Goal: Task Accomplishment & Management: Manage account settings

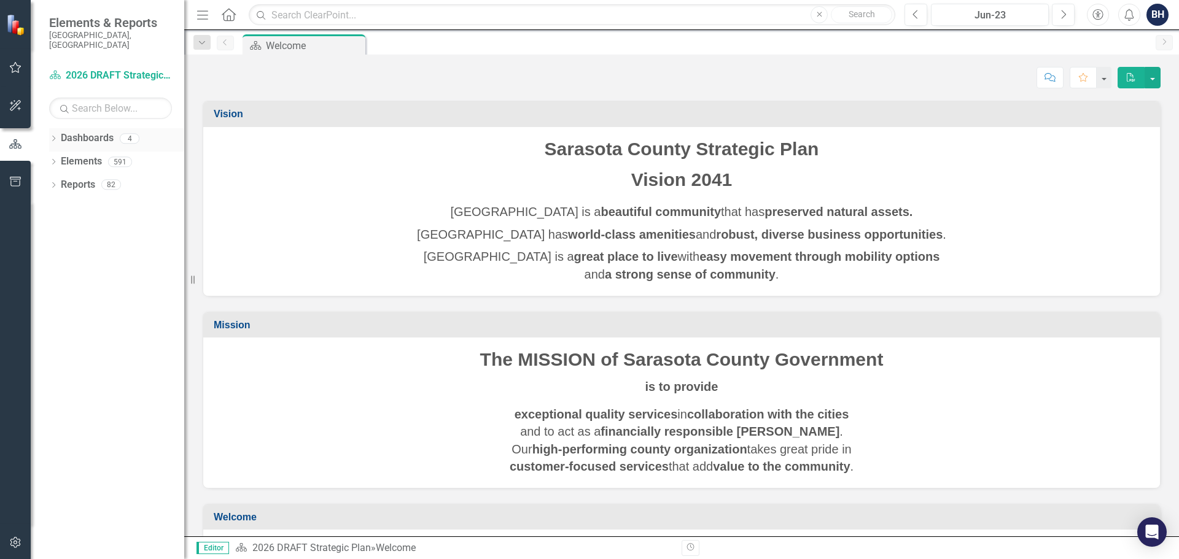
click at [54, 136] on icon "Dropdown" at bounding box center [53, 139] width 9 height 7
click at [100, 201] on link "Human Resources" at bounding box center [126, 208] width 117 height 14
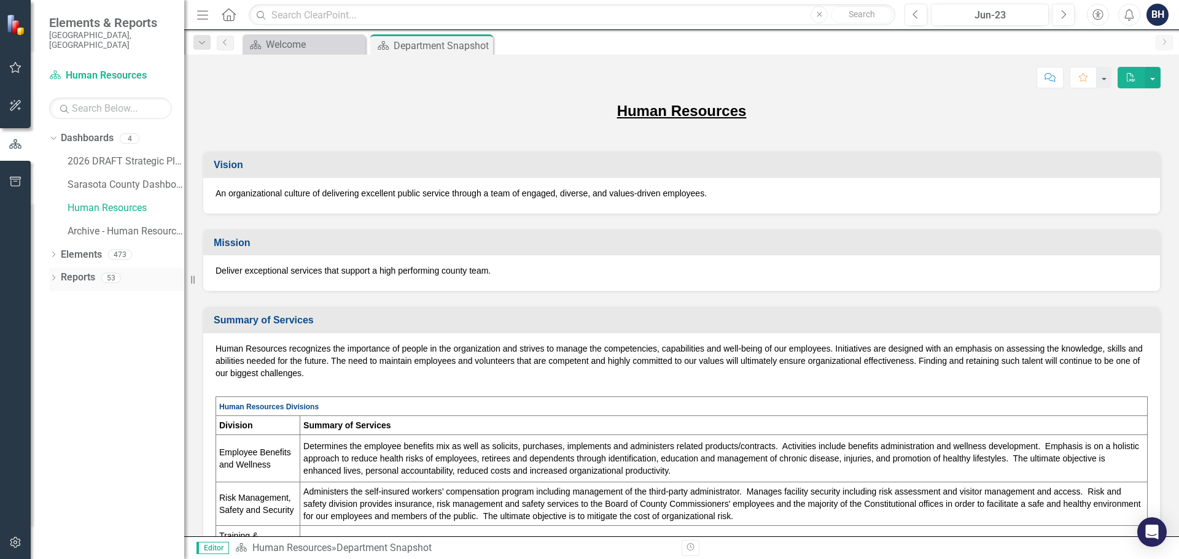
click at [55, 276] on icon "Dropdown" at bounding box center [53, 279] width 9 height 7
click at [58, 433] on icon "Dropdown" at bounding box center [59, 436] width 9 height 7
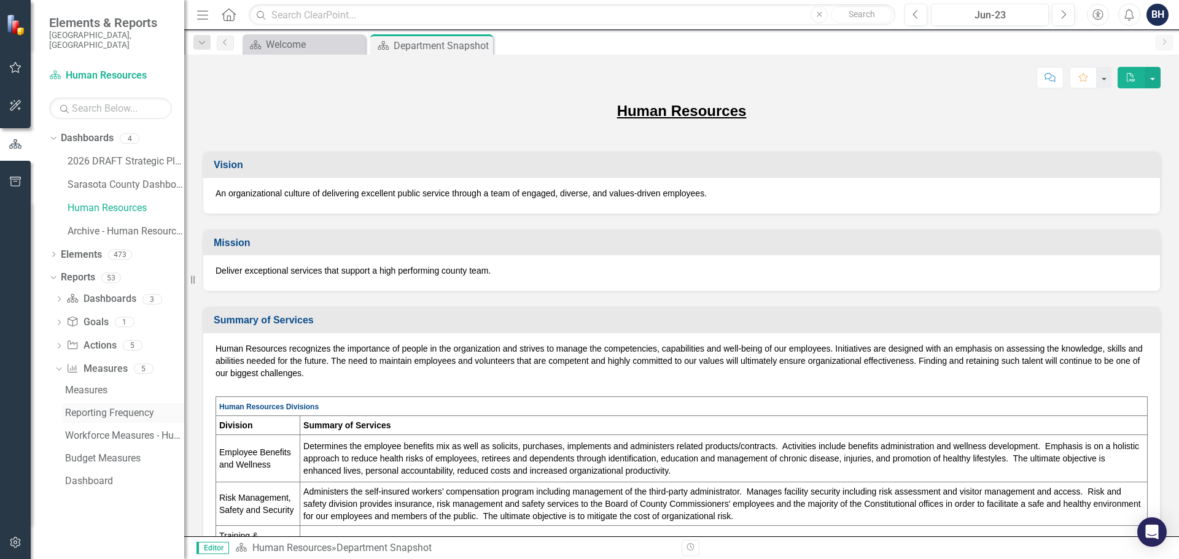
click at [105, 408] on div "Reporting Frequency" at bounding box center [124, 413] width 119 height 11
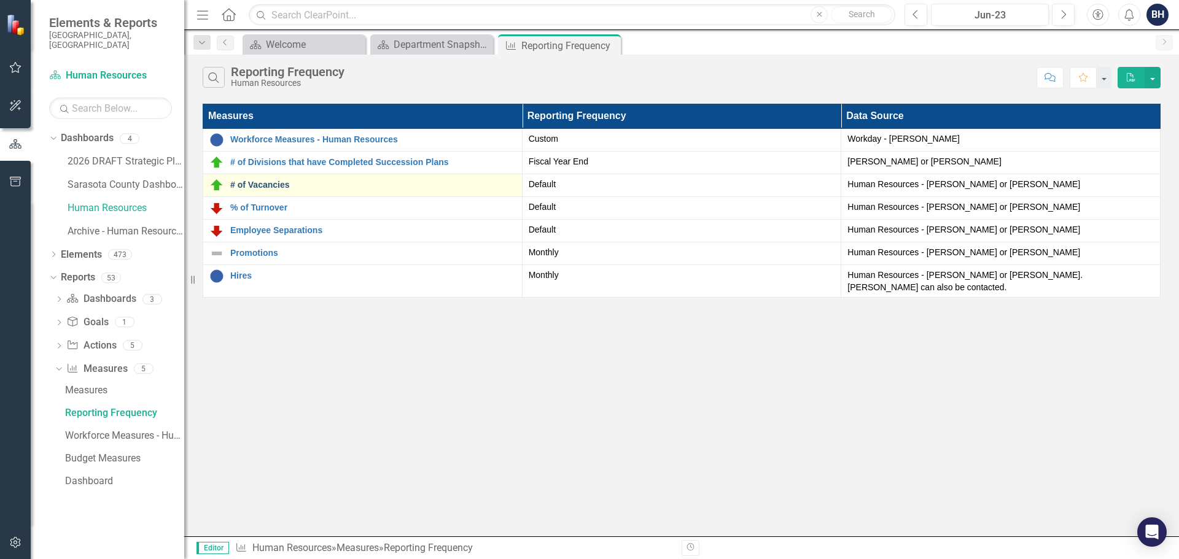
click at [284, 184] on link "# of Vacancies" at bounding box center [372, 185] width 285 height 9
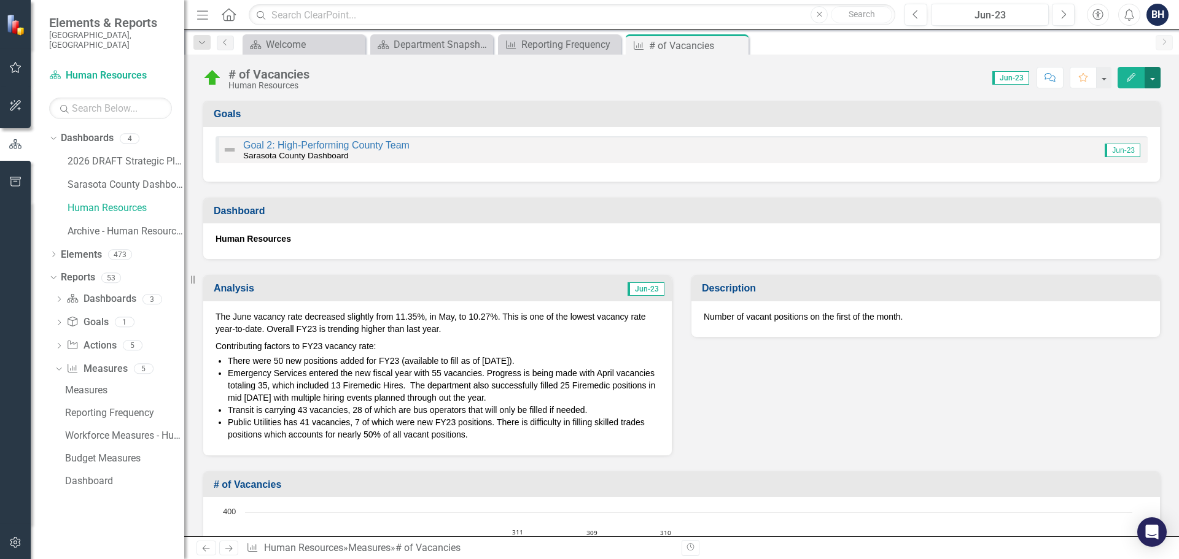
click at [1153, 80] on button "button" at bounding box center [1152, 77] width 16 height 21
click at [1073, 101] on link "Edit Edit Measure" at bounding box center [1100, 100] width 120 height 23
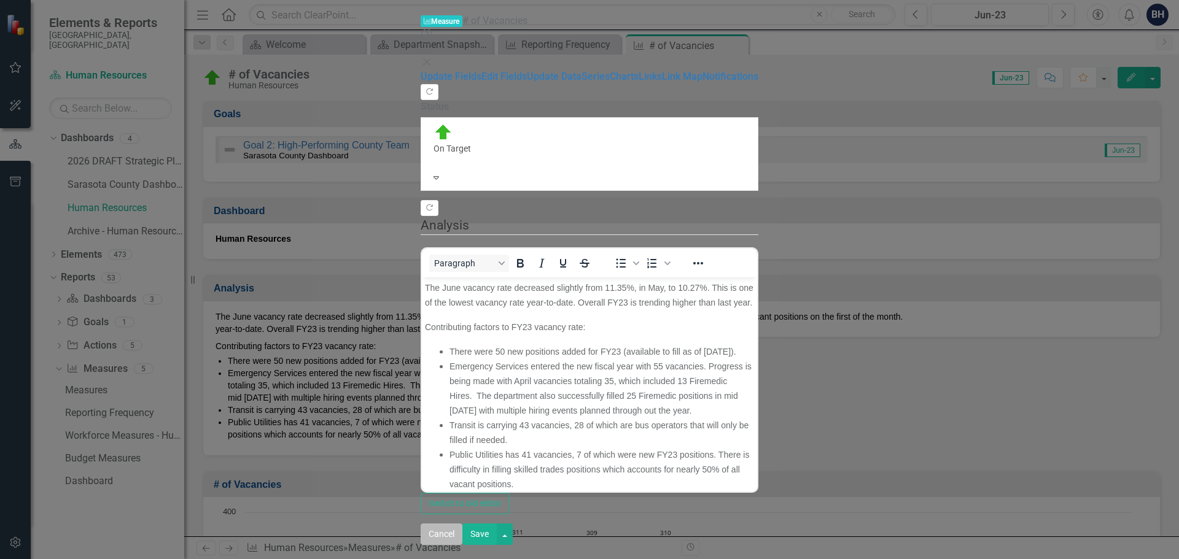
click at [462, 542] on button "Cancel" at bounding box center [442, 534] width 42 height 21
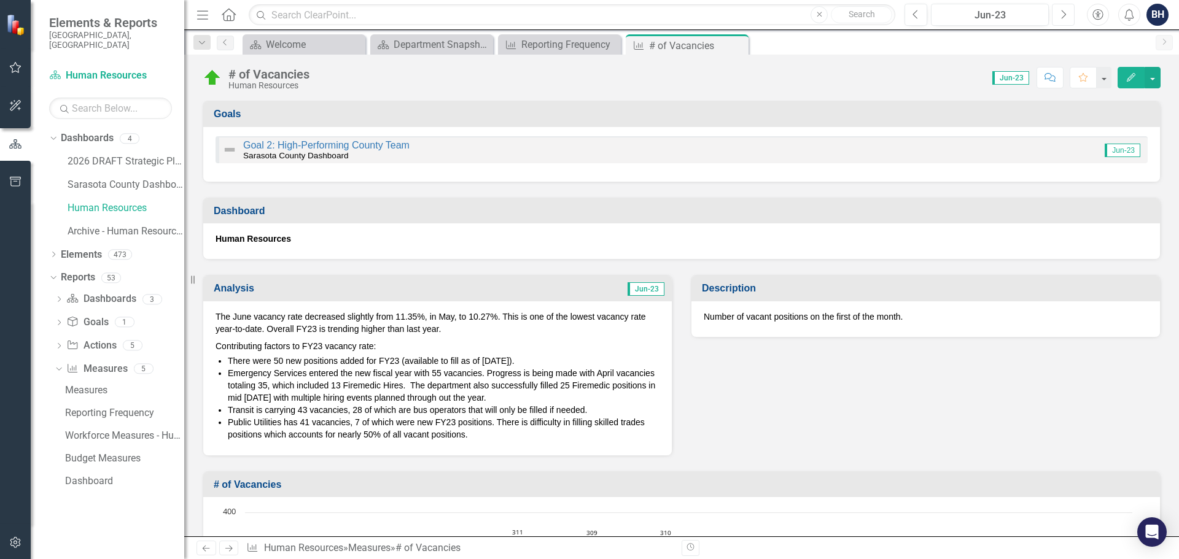
click at [1067, 14] on button "Next" at bounding box center [1063, 15] width 23 height 22
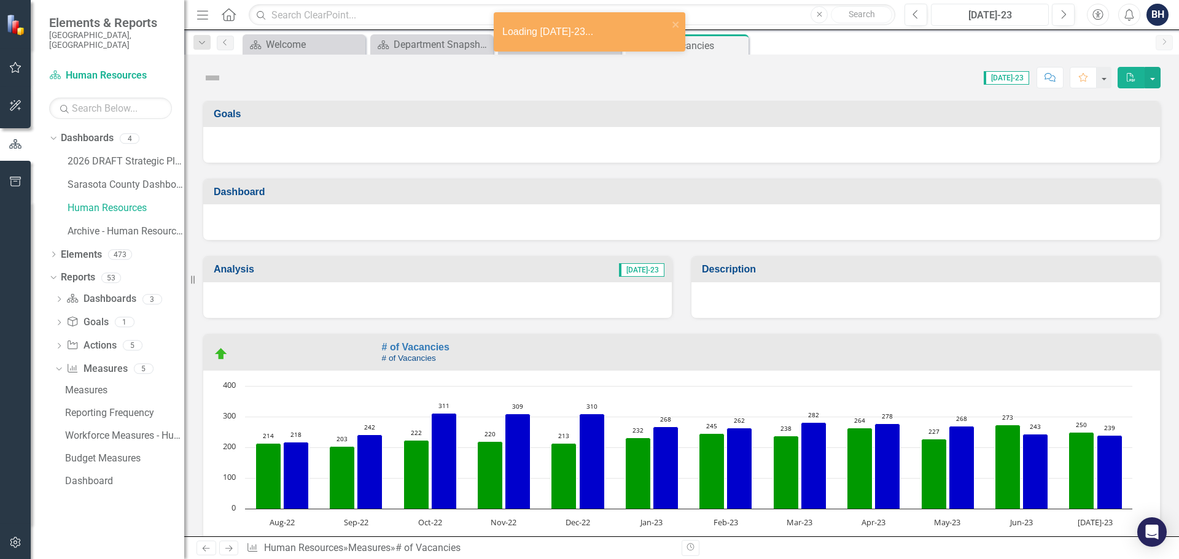
click at [1025, 10] on div "[DATE]-23" at bounding box center [989, 15] width 109 height 15
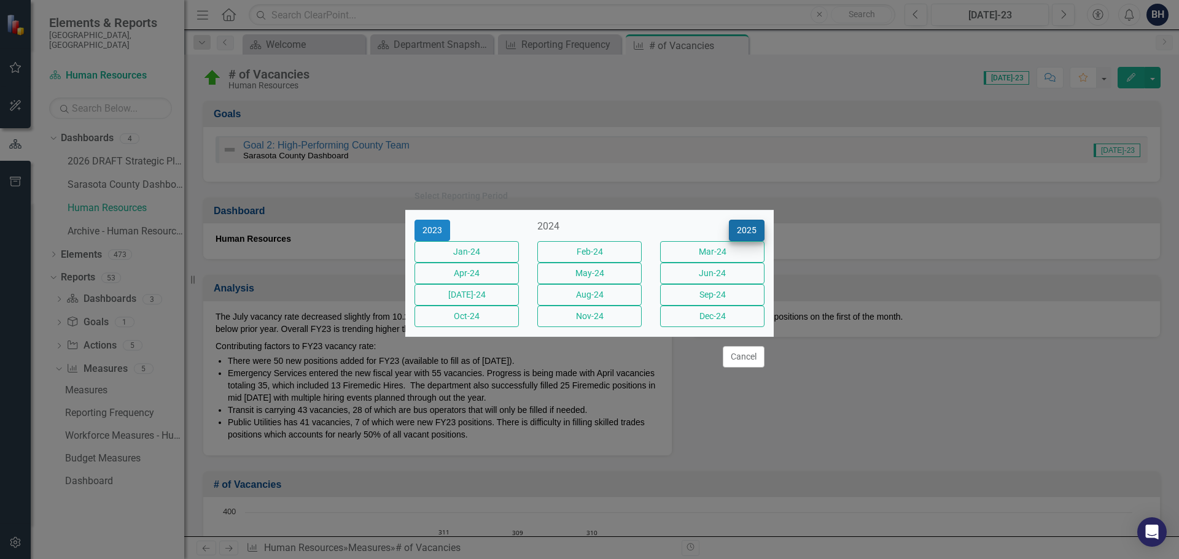
click at [742, 220] on button "2025" at bounding box center [747, 230] width 36 height 21
click at [576, 301] on button "Aug-25" at bounding box center [589, 294] width 104 height 21
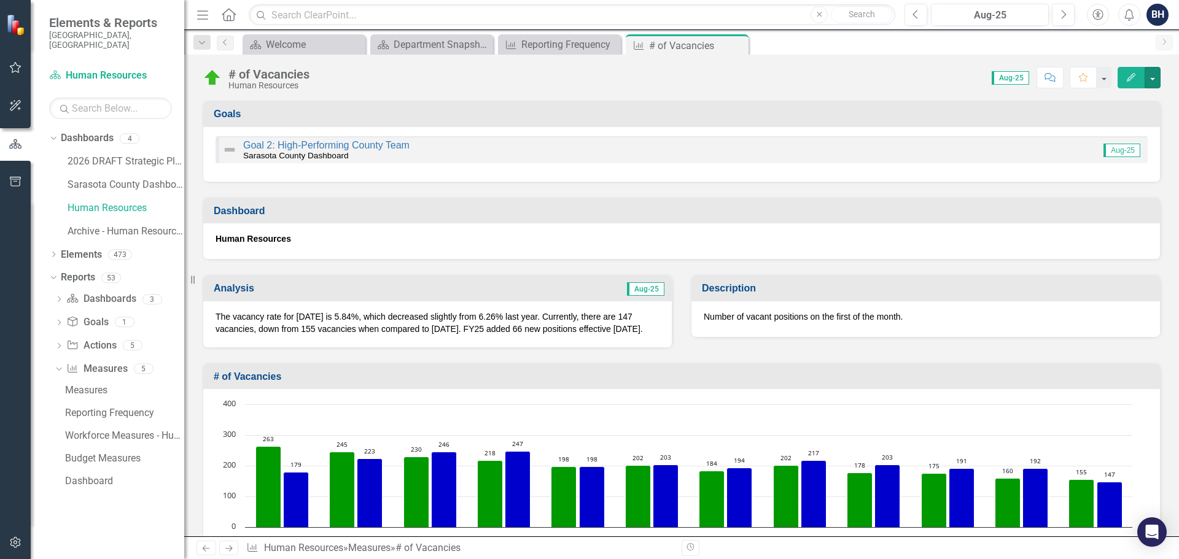
click at [1154, 80] on button "button" at bounding box center [1152, 77] width 16 height 21
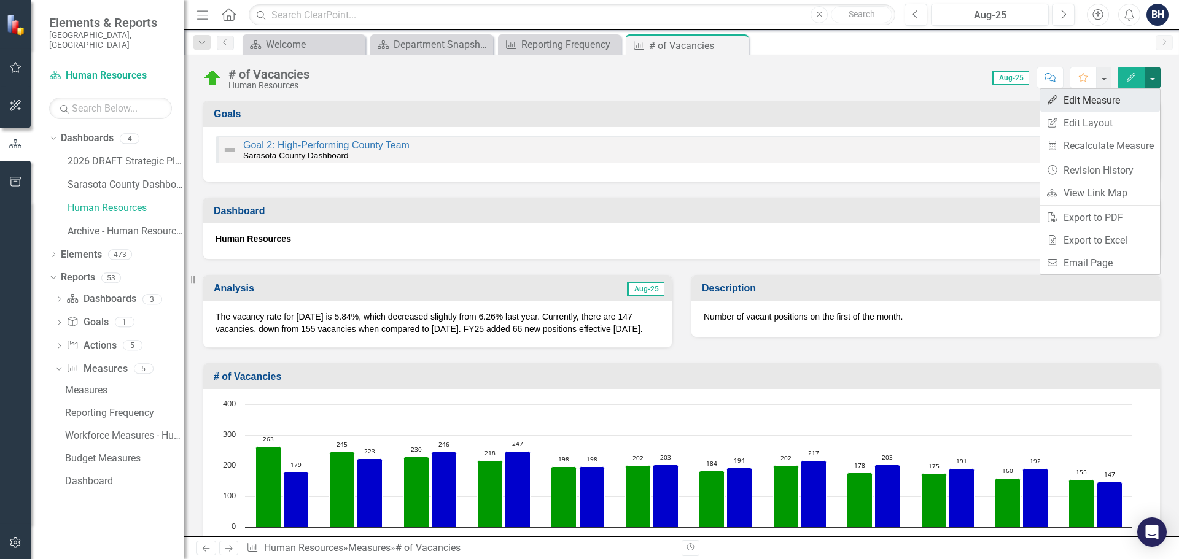
click at [1085, 101] on link "Edit Edit Measure" at bounding box center [1100, 100] width 120 height 23
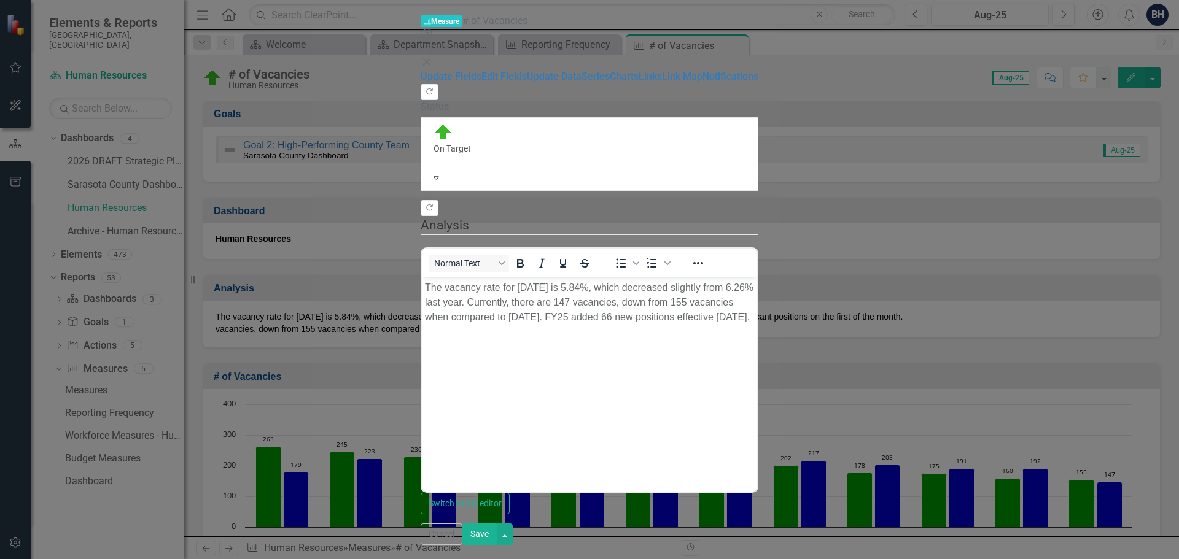
click at [602, 286] on p "The vacancy rate for [DATE] is 5.84%, which decreased slightly from 6.26% last …" at bounding box center [589, 303] width 329 height 44
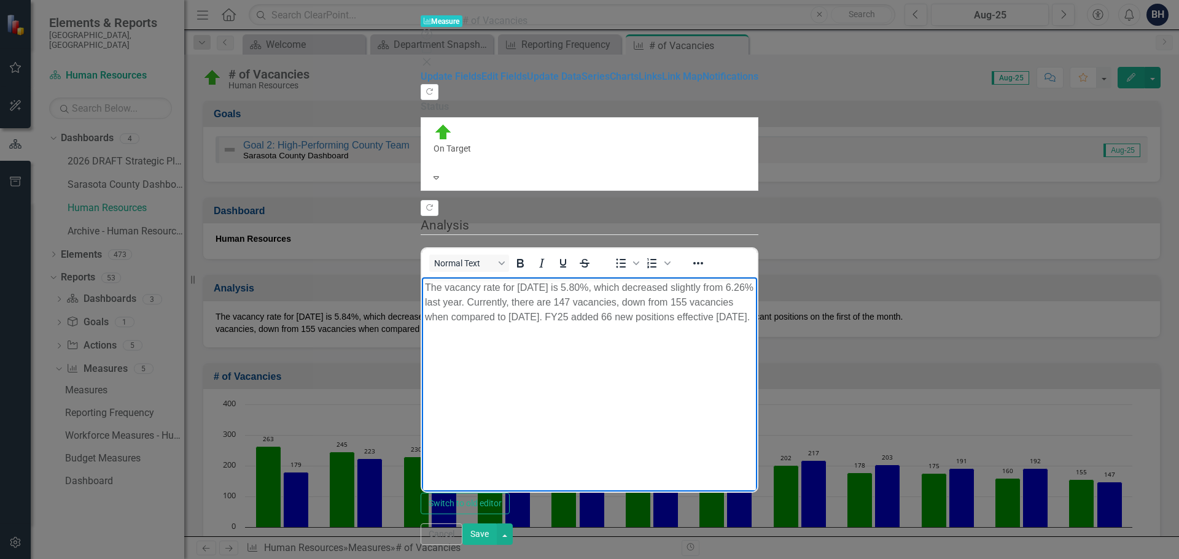
click at [729, 328] on body "The vacancy rate for [DATE] is 5.80%, which decreased slightly from 6.26% last …" at bounding box center [589, 370] width 335 height 184
click at [689, 313] on body "The vacancy rate for [DATE] is 5.80%, which decreased slightly from 6.26% last …" at bounding box center [589, 370] width 335 height 184
click at [497, 545] on button "Save" at bounding box center [479, 534] width 34 height 21
